Goal: Find contact information: Find contact information

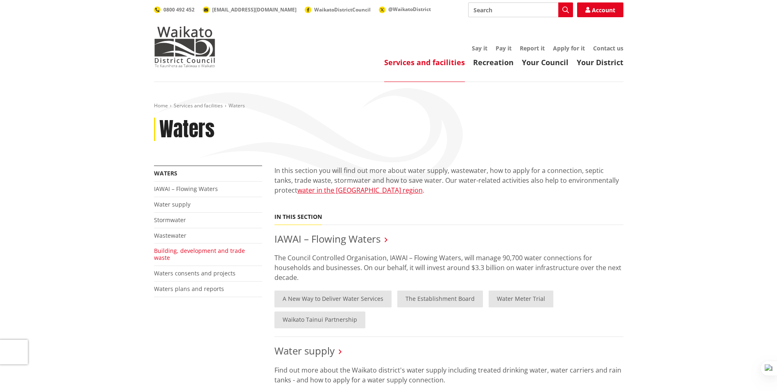
click at [166, 250] on link "Building, development and trade waste" at bounding box center [199, 254] width 91 height 15
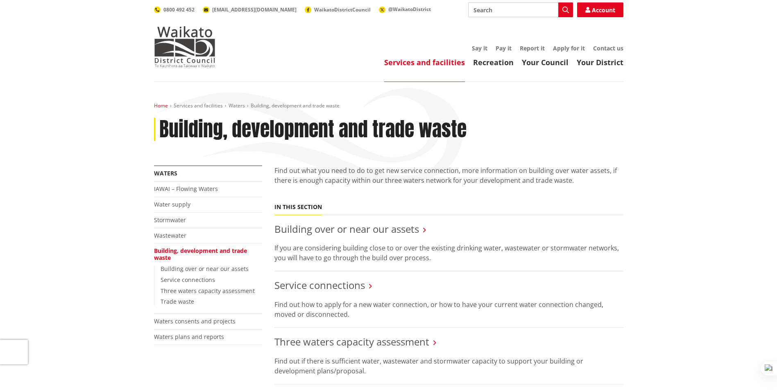
click at [164, 105] on link "Home" at bounding box center [161, 105] width 14 height 7
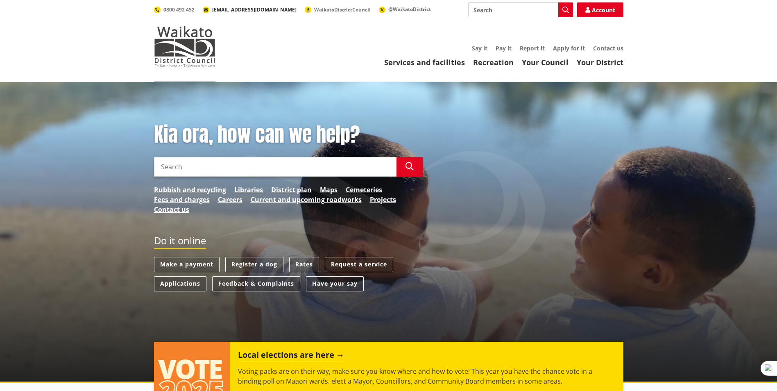
click at [248, 11] on span "[EMAIL_ADDRESS][DOMAIN_NAME]" at bounding box center [254, 9] width 84 height 7
click at [224, 8] on span "[EMAIL_ADDRESS][DOMAIN_NAME]" at bounding box center [254, 9] width 84 height 7
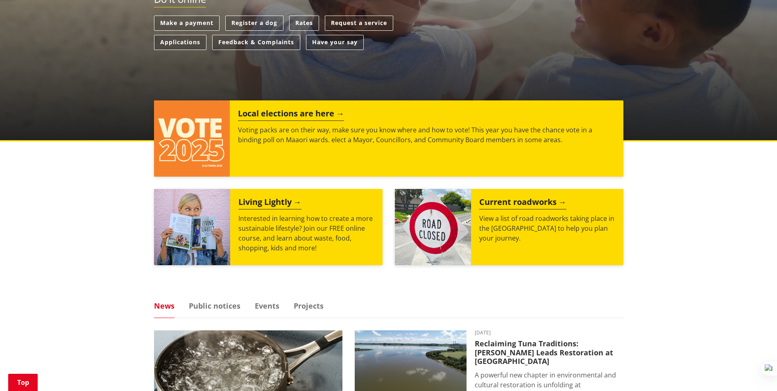
scroll to position [116, 0]
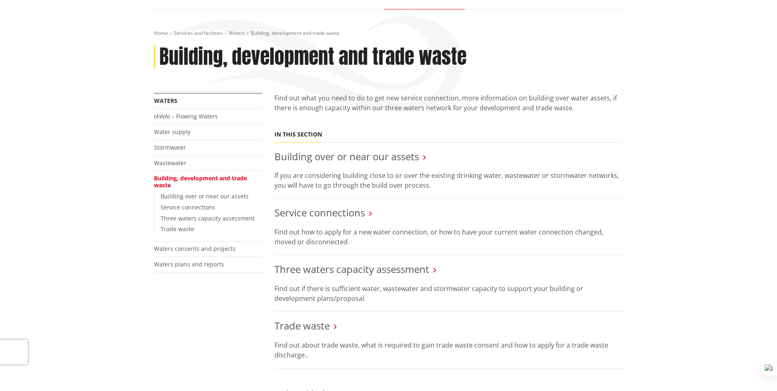
scroll to position [82, 0]
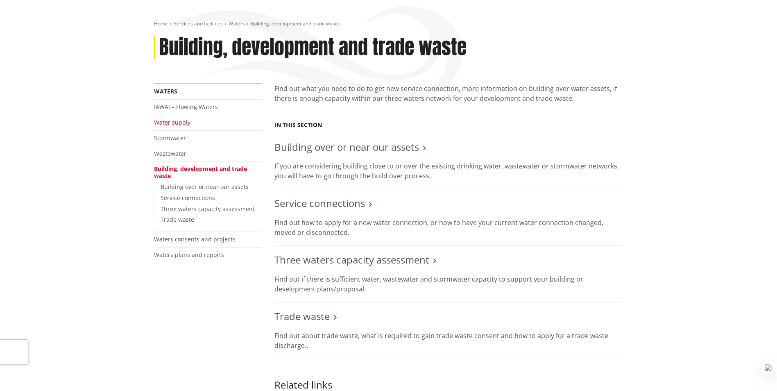
click at [181, 122] on link "Water supply" at bounding box center [172, 122] width 36 height 8
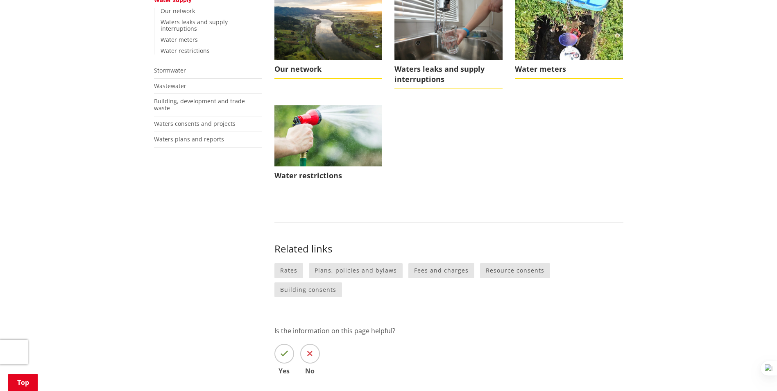
scroll to position [205, 0]
click at [284, 271] on link "Rates" at bounding box center [289, 270] width 29 height 15
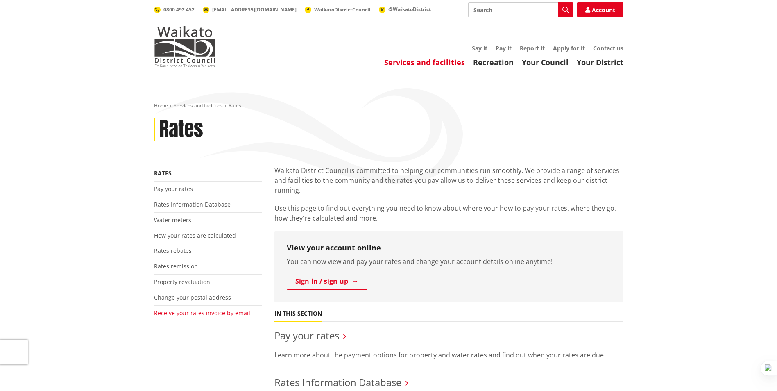
click at [204, 314] on link "Receive your rates invoice by email" at bounding box center [202, 313] width 96 height 8
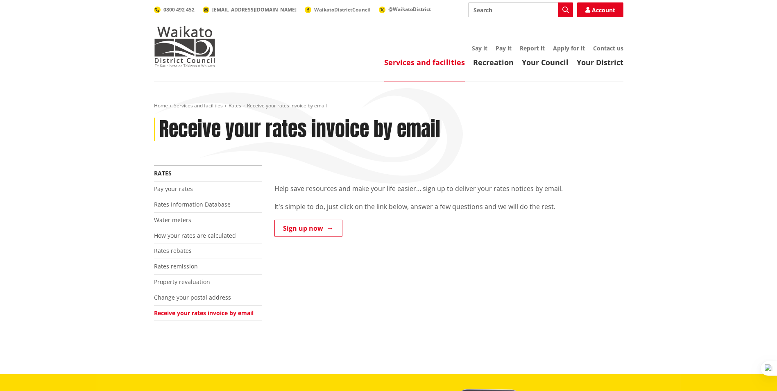
click at [461, 250] on div "More from this section Rates Pay your rates Rates Information Database Water me…" at bounding box center [389, 254] width 482 height 176
click at [609, 48] on link "Contact us" at bounding box center [608, 48] width 30 height 8
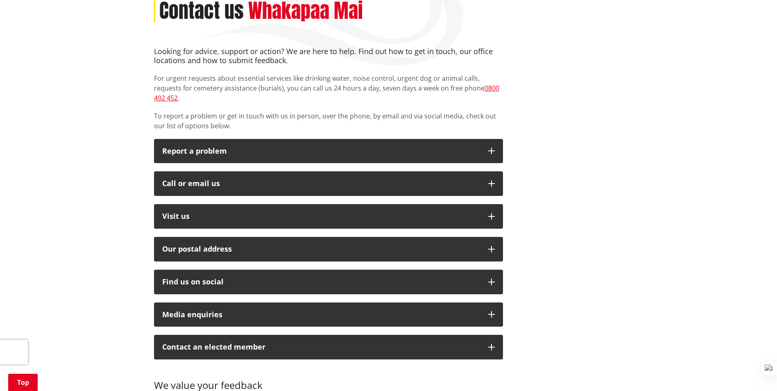
scroll to position [82, 0]
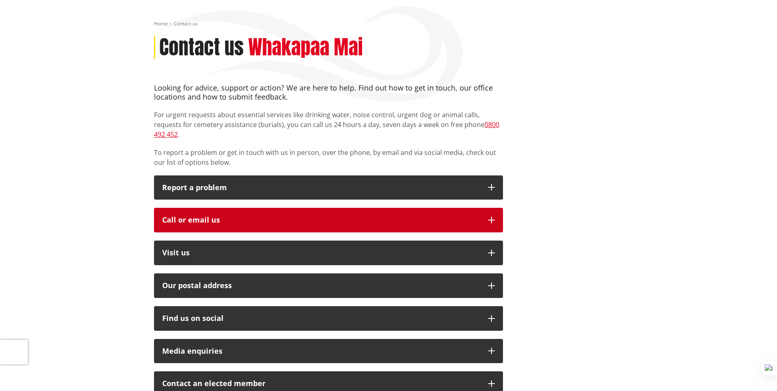
click at [216, 216] on div "Call or email us" at bounding box center [321, 220] width 318 height 8
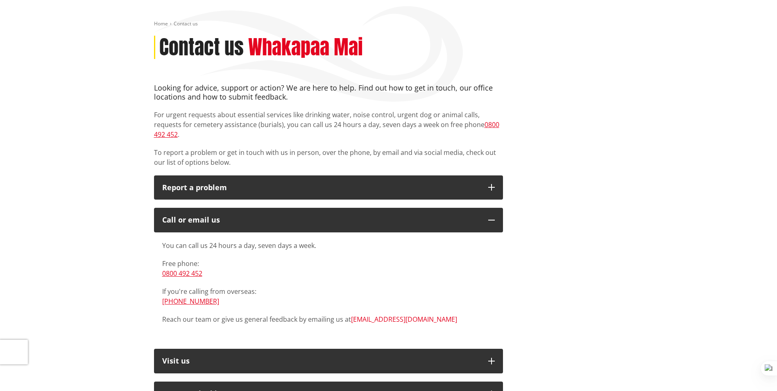
click at [372, 315] on link "[EMAIL_ADDRESS][DOMAIN_NAME]" at bounding box center [404, 319] width 106 height 9
drag, startPoint x: 413, startPoint y: 312, endPoint x: 350, endPoint y: 318, distance: 62.5
click at [350, 318] on div "You can call us 24 hours a day, seven days a week. Free phone: 0800 492 452 If …" at bounding box center [328, 286] width 349 height 108
copy link "[EMAIL_ADDRESS][DOMAIN_NAME]"
click at [631, 51] on div "Home Contact us Contact us Whakapaa Mai Looking for advice, support or action? …" at bounding box center [388, 364] width 777 height 729
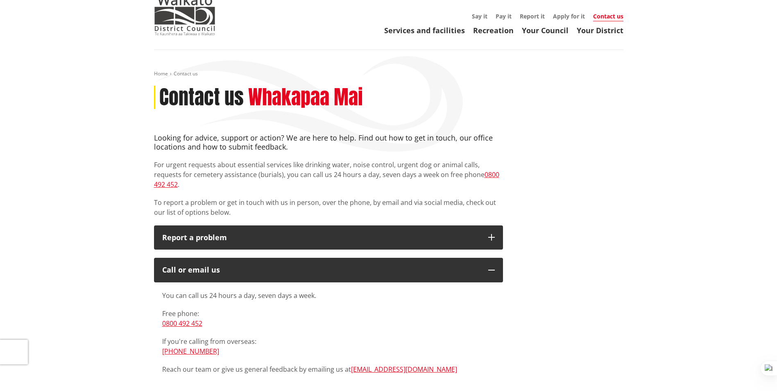
scroll to position [0, 0]
